Goal: Navigation & Orientation: Find specific page/section

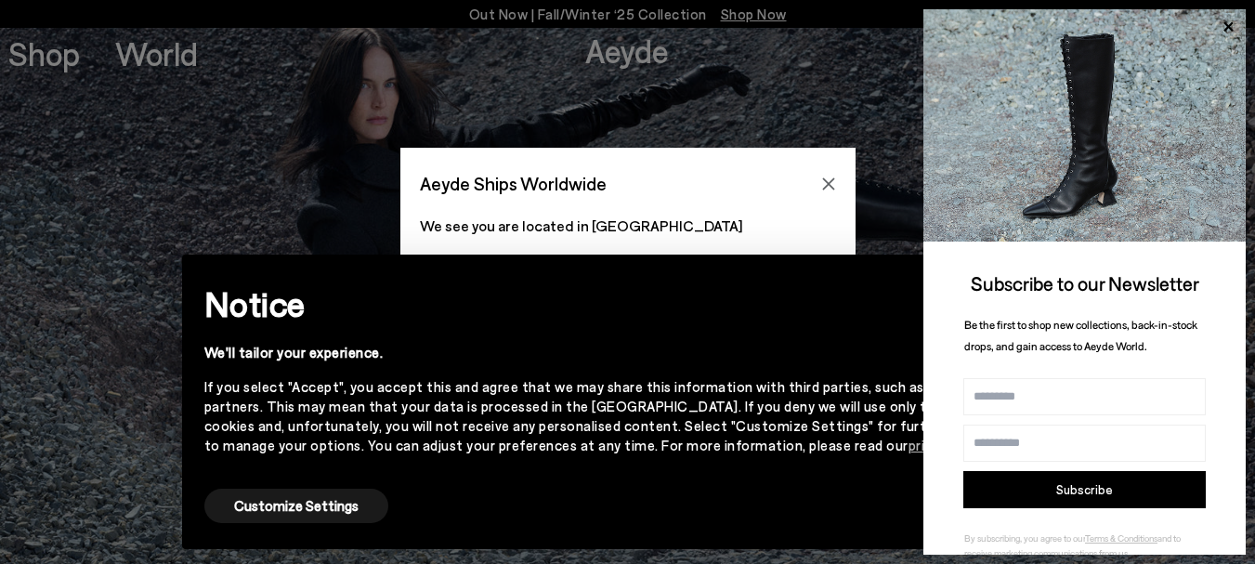
click at [617, 99] on div "Aeyde Ships Worldwide We see you are located in Argentina Please purchase from …" at bounding box center [627, 282] width 1255 height 564
click at [608, 62] on div "Aeyde Ships Worldwide We see you are located in Argentina Please purchase from …" at bounding box center [627, 282] width 1255 height 564
click at [840, 190] on button "Close" at bounding box center [829, 184] width 28 height 28
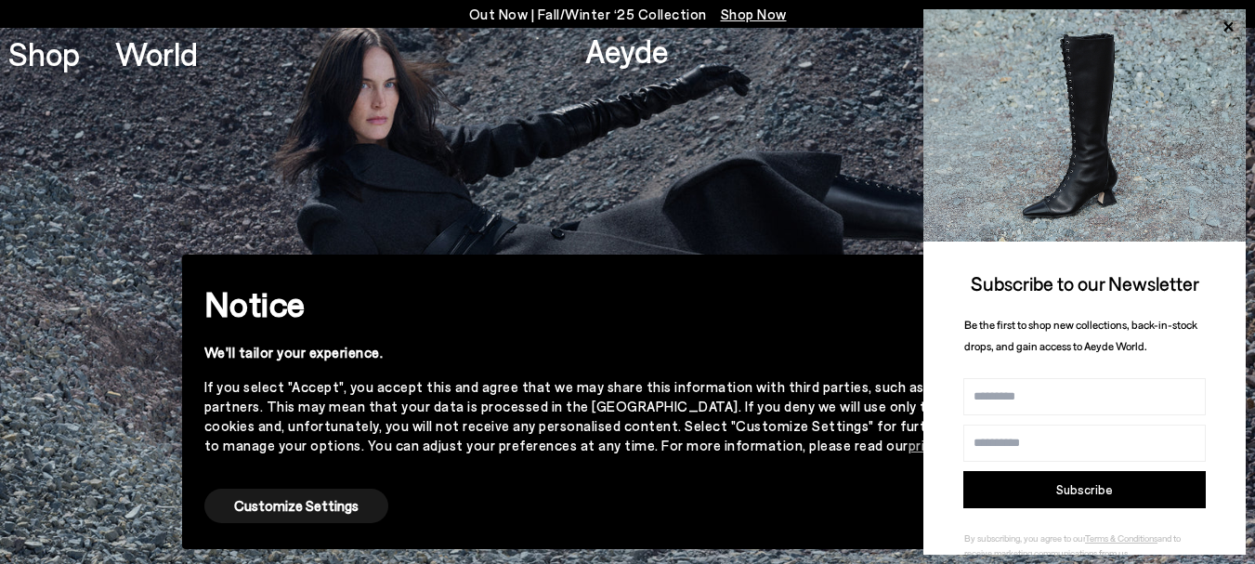
click at [674, 44] on div "Shop World Aeyde 0" at bounding box center [627, 53] width 1255 height 50
click at [612, 72] on div "Aeyde" at bounding box center [627, 50] width 84 height 49
click at [612, 66] on link "Aeyde" at bounding box center [627, 50] width 84 height 39
